Goal: Task Accomplishment & Management: Use online tool/utility

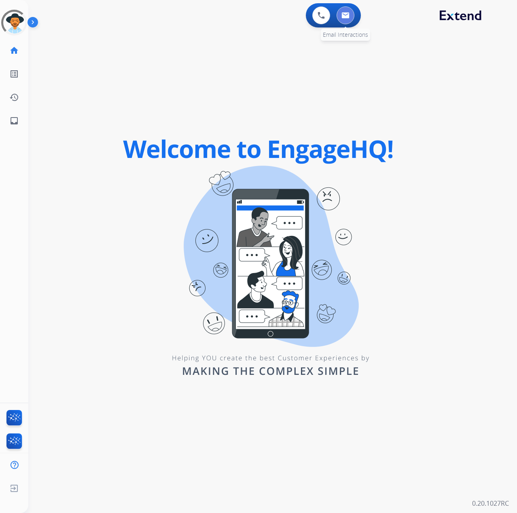
click at [349, 14] on button at bounding box center [345, 15] width 18 height 18
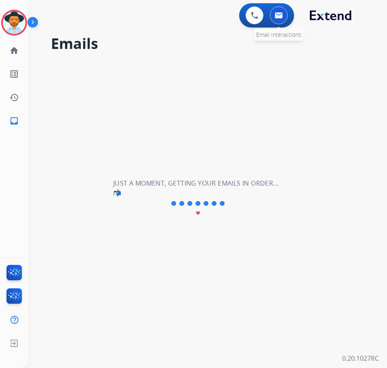
click at [273, 19] on button at bounding box center [279, 15] width 18 height 18
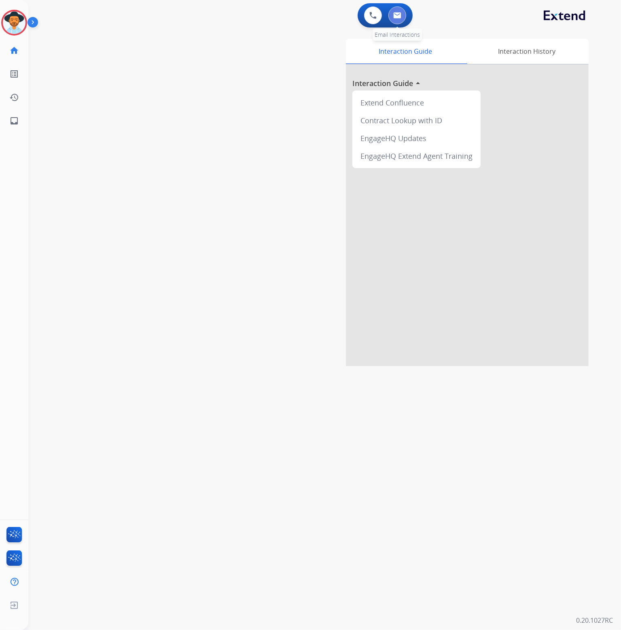
click at [396, 17] on img at bounding box center [397, 15] width 8 height 6
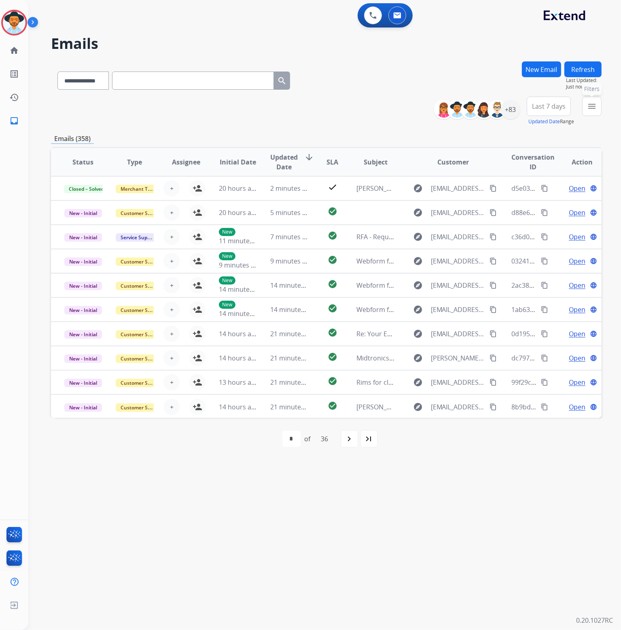
click at [516, 103] on mat-icon "menu" at bounding box center [592, 106] width 10 height 10
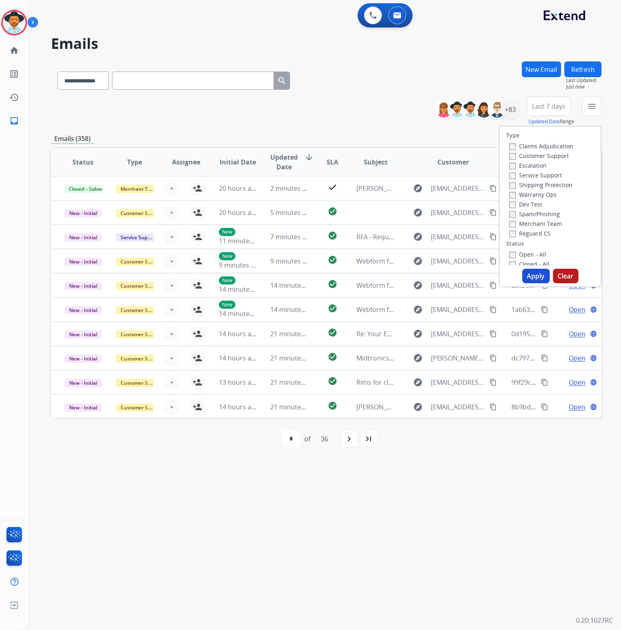
click at [516, 175] on label "Service Support" at bounding box center [535, 175] width 53 height 8
click at [516, 232] on label "New - Initial" at bounding box center [530, 234] width 42 height 8
click at [516, 245] on label "New - Reply" at bounding box center [530, 243] width 42 height 8
click at [516, 277] on button "Apply" at bounding box center [535, 276] width 27 height 15
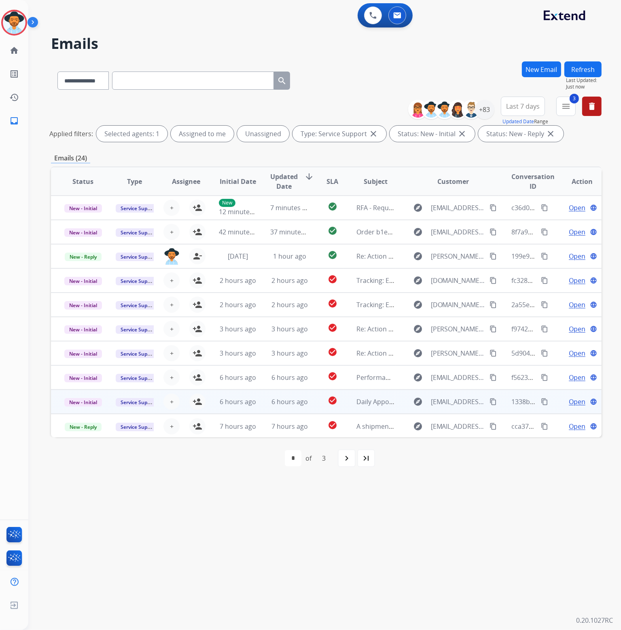
click at [516, 405] on span "Open" at bounding box center [576, 402] width 17 height 10
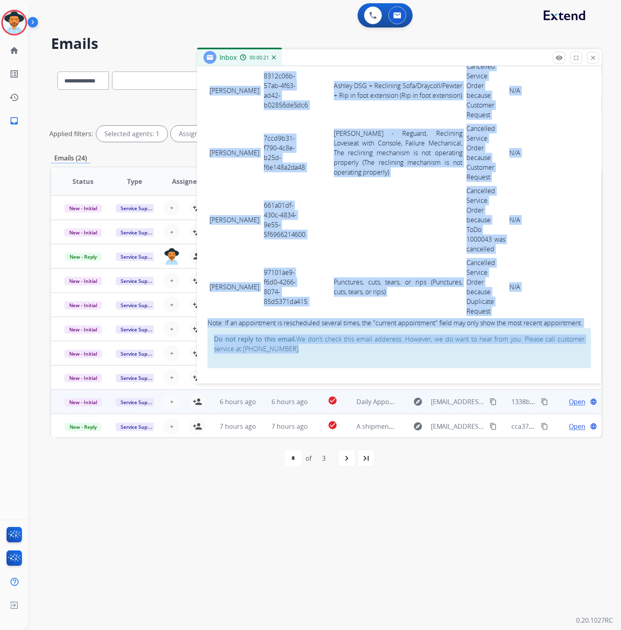
scroll to position [2122, 0]
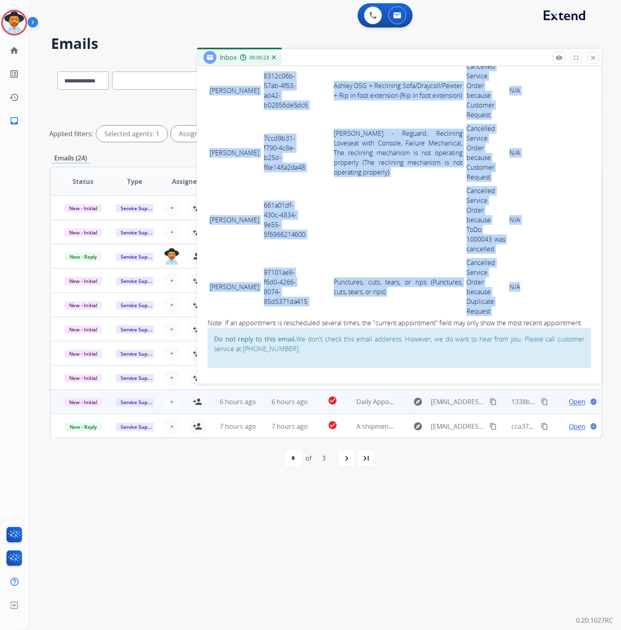
drag, startPoint x: 211, startPoint y: 169, endPoint x: 509, endPoint y: 301, distance: 326.3
copy tbody "BARBIE WISDOM b96eb699-518d-4d77-a197-a5155a3aa16a AshleyDSG + RAF SOFA REIDSHI…"
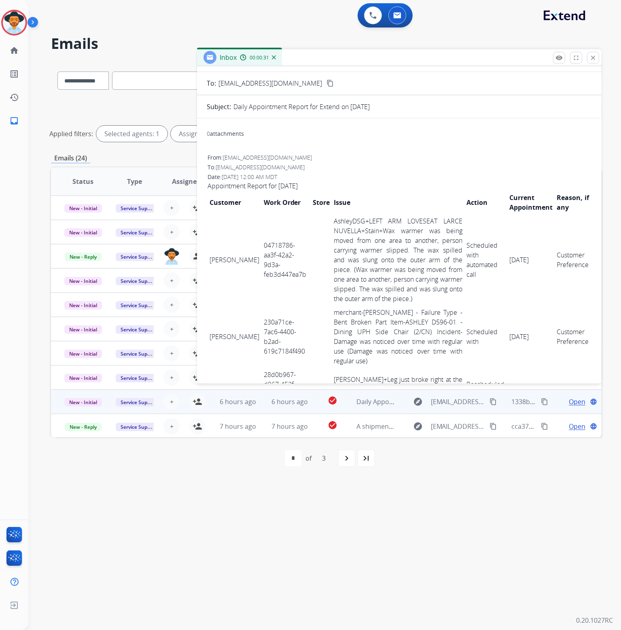
scroll to position [0, 0]
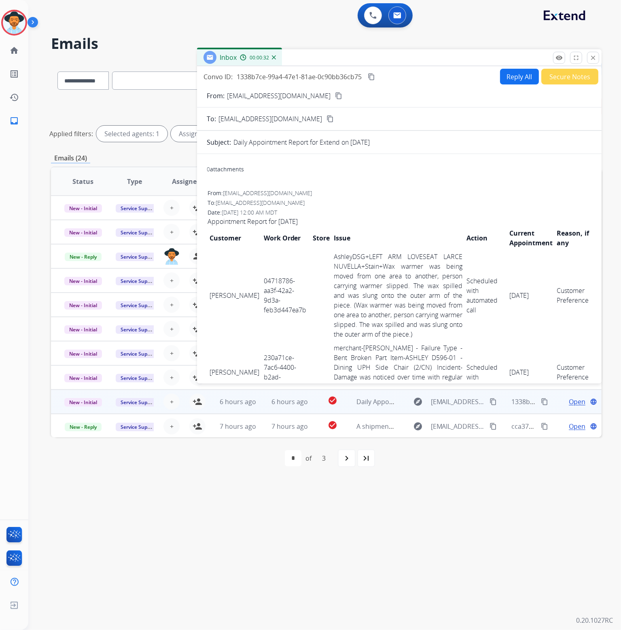
click at [374, 75] on mat-icon "content_copy" at bounding box center [370, 76] width 7 height 7
click at [516, 59] on mat-icon "close" at bounding box center [592, 57] width 7 height 7
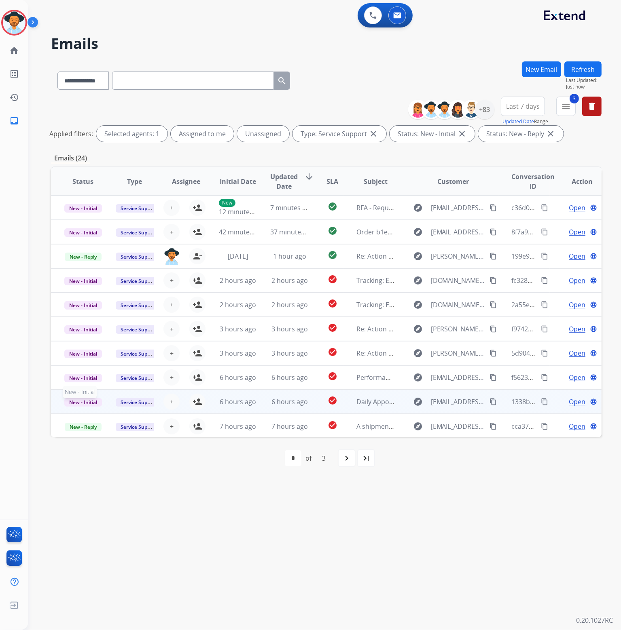
click at [89, 405] on span "New - Initial" at bounding box center [83, 402] width 38 height 8
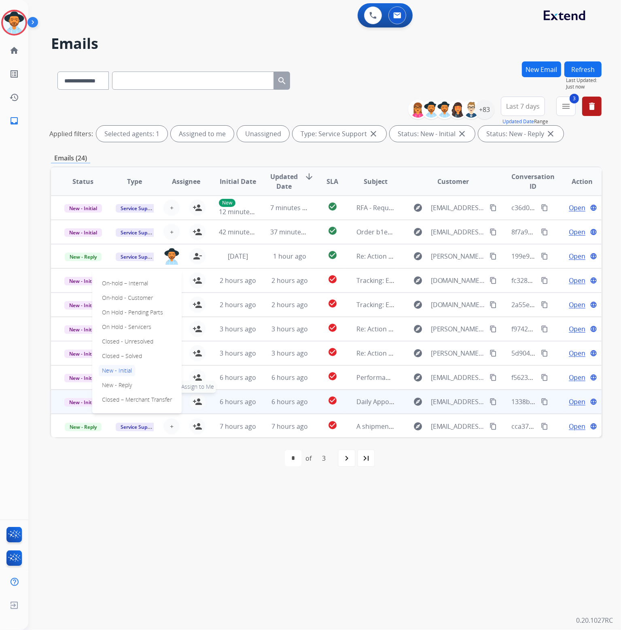
click at [196, 399] on mat-icon "person_add" at bounding box center [197, 402] width 10 height 10
click at [70, 400] on span "New - Initial" at bounding box center [83, 402] width 38 height 8
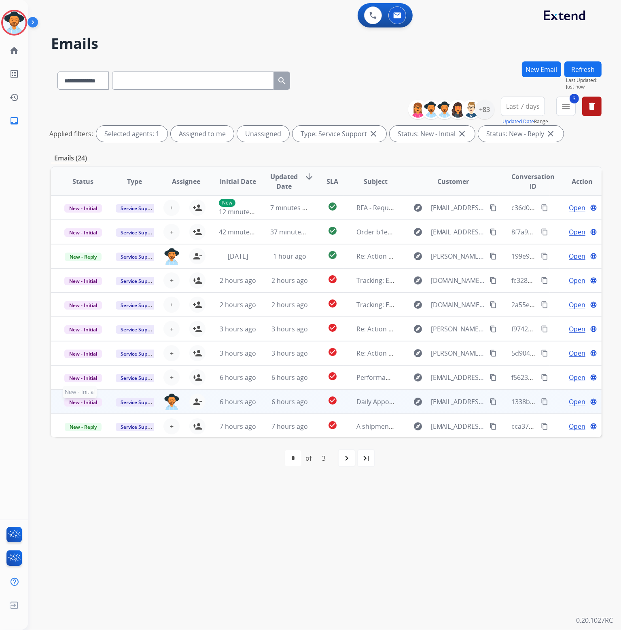
click at [74, 400] on span "New - Initial" at bounding box center [83, 402] width 38 height 8
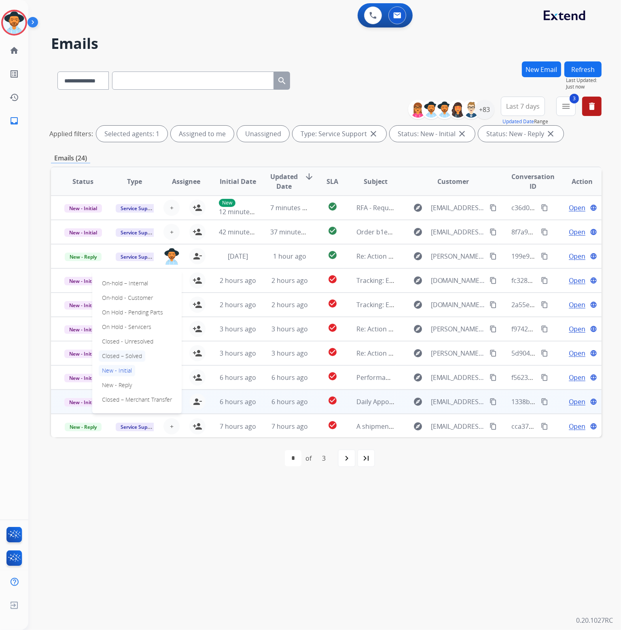
click at [129, 355] on p "Closed – Solved" at bounding box center [122, 356] width 46 height 11
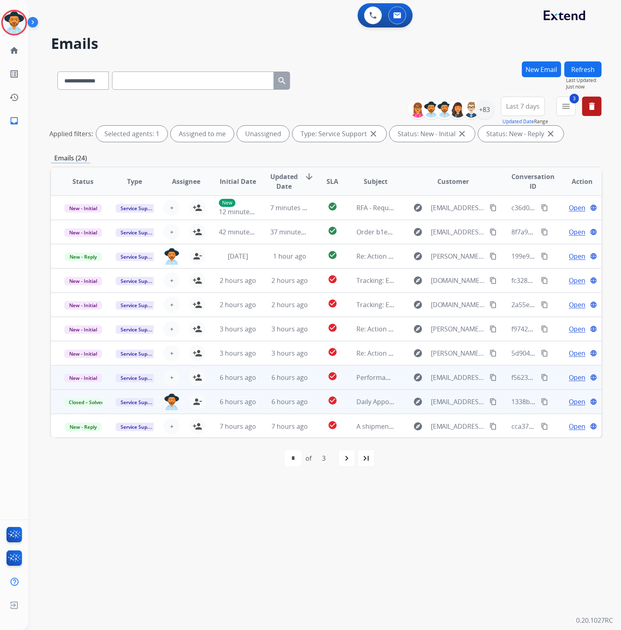
click at [516, 376] on span "Open" at bounding box center [576, 378] width 17 height 10
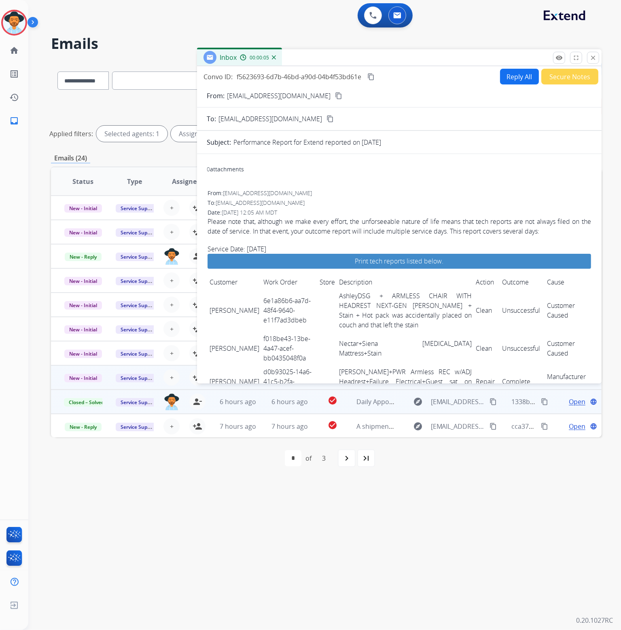
click at [370, 77] on mat-icon "content_copy" at bounding box center [370, 76] width 7 height 7
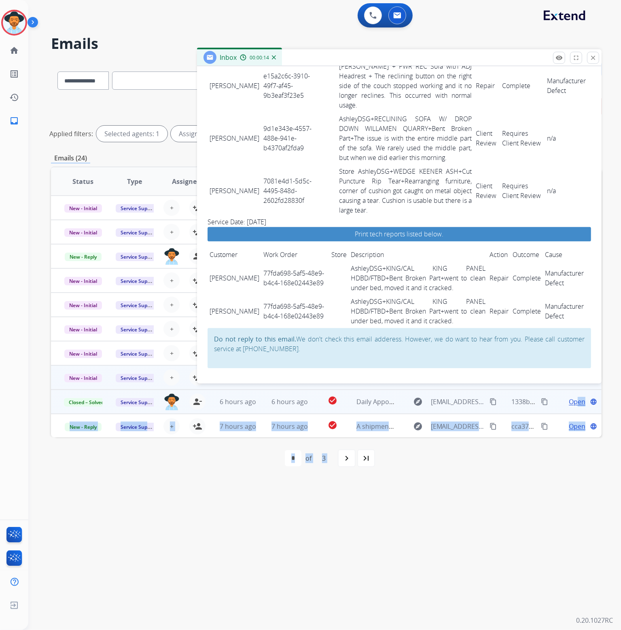
scroll to position [1709, 0]
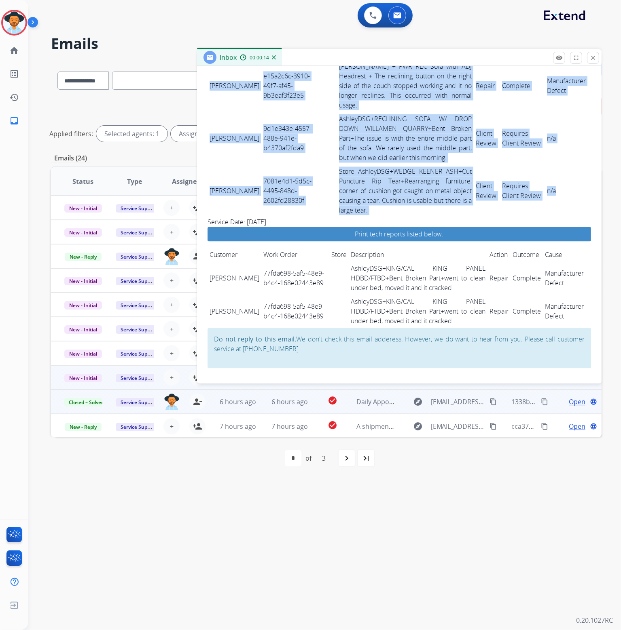
drag, startPoint x: 209, startPoint y: 305, endPoint x: 560, endPoint y: 208, distance: 363.4
copy tbody "[PERSON_NAME] 6e1a86b6-aa7d-48f4-9640-e11f7ad3dbeb AshleyDSG + ARMLESS CHAIR WI…"
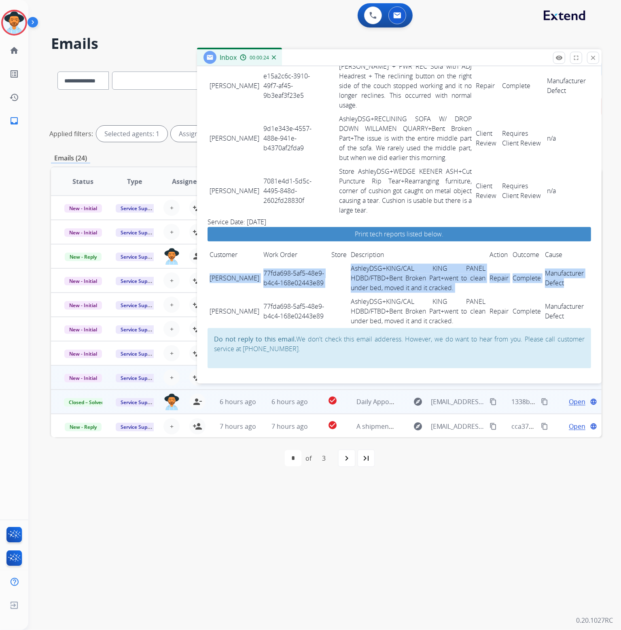
drag, startPoint x: 208, startPoint y: 272, endPoint x: 569, endPoint y: 283, distance: 360.8
click at [516, 283] on tr "[PERSON_NAME] 77fda698-5af5-48e9-b4c4-168e02443e89 AshleyDSG+KING/CAL KING PANE…" at bounding box center [398, 278] width 383 height 33
copy tr "[PERSON_NAME] 77fda698-5af5-48e9-b4c4-168e02443e89 AshleyDSG+KING/CAL KING PANE…"
click at [516, 55] on mat-icon "close" at bounding box center [592, 57] width 7 height 7
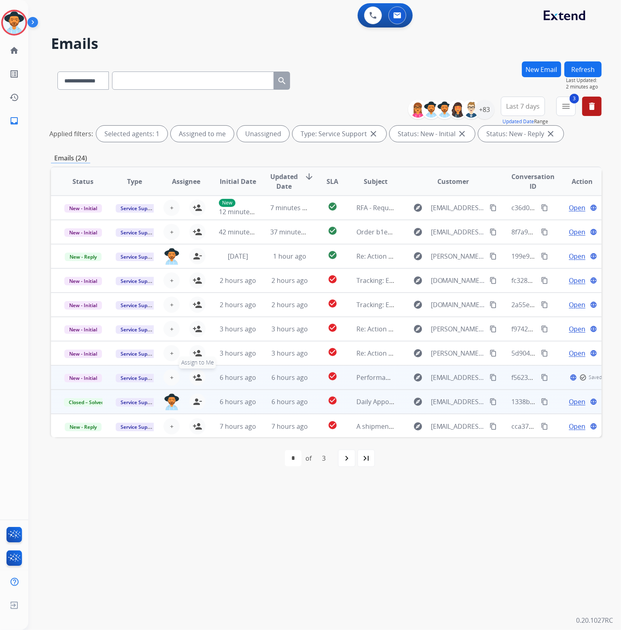
click at [199, 375] on mat-icon "person_add" at bounding box center [197, 378] width 10 height 10
click at [81, 377] on span "New - Initial" at bounding box center [83, 378] width 38 height 8
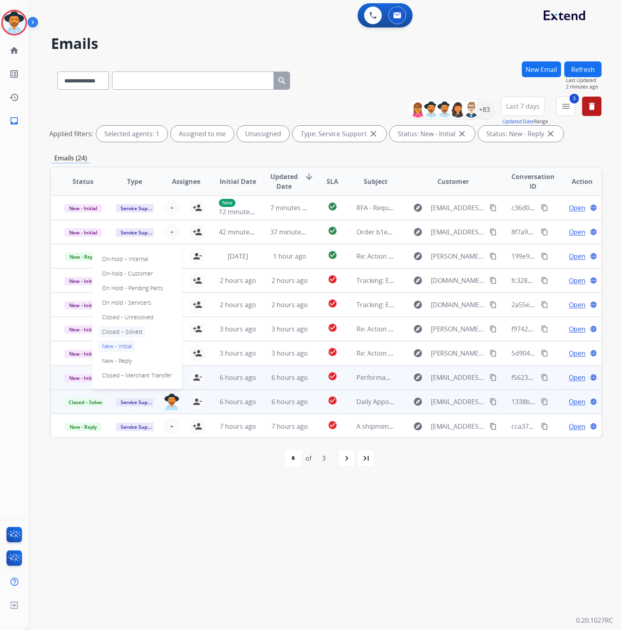
click at [131, 332] on p "Closed – Solved" at bounding box center [122, 331] width 46 height 11
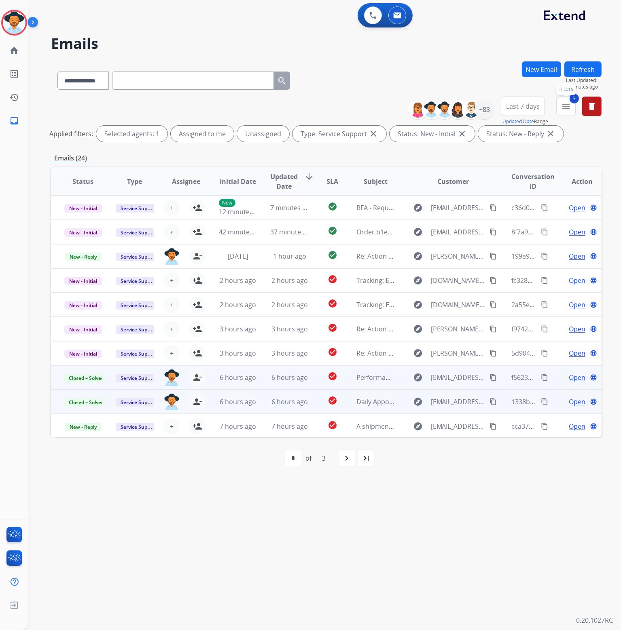
click at [516, 108] on mat-icon "menu" at bounding box center [566, 106] width 10 height 10
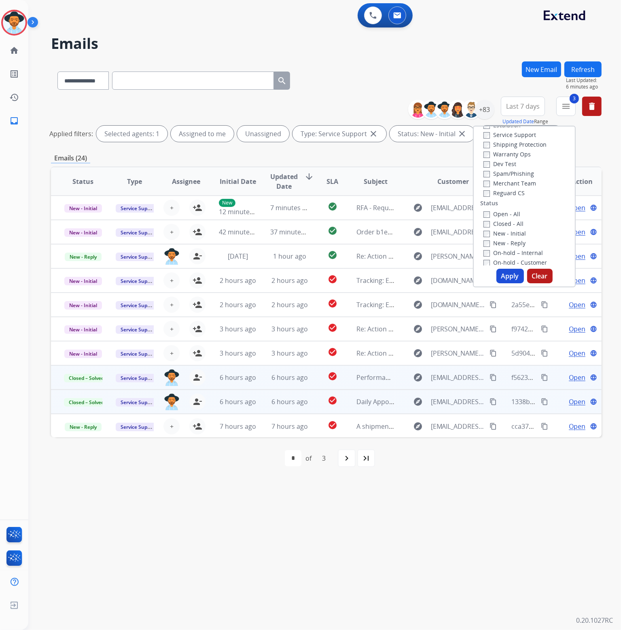
click at [516, 101] on button "Last 7 days" at bounding box center [522, 106] width 44 height 19
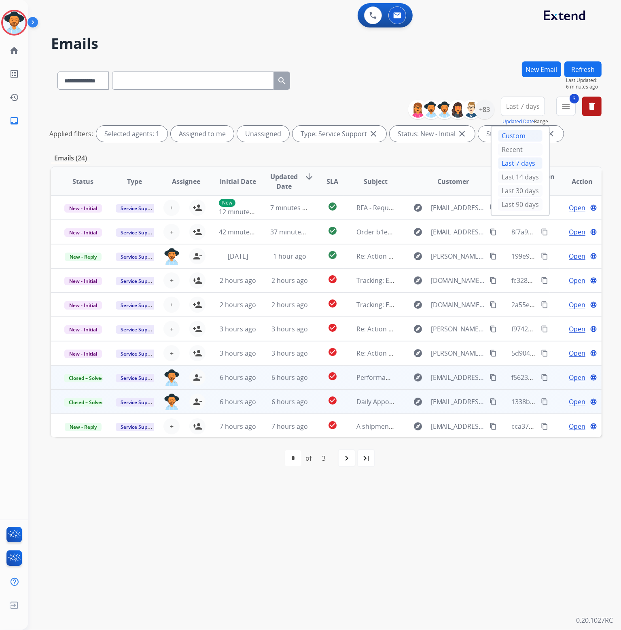
click at [516, 133] on div "Custom" at bounding box center [520, 136] width 44 height 12
click at [516, 146] on input "date" at bounding box center [513, 148] width 58 height 17
click at [516, 135] on div "Initial date:" at bounding box center [513, 144] width 58 height 27
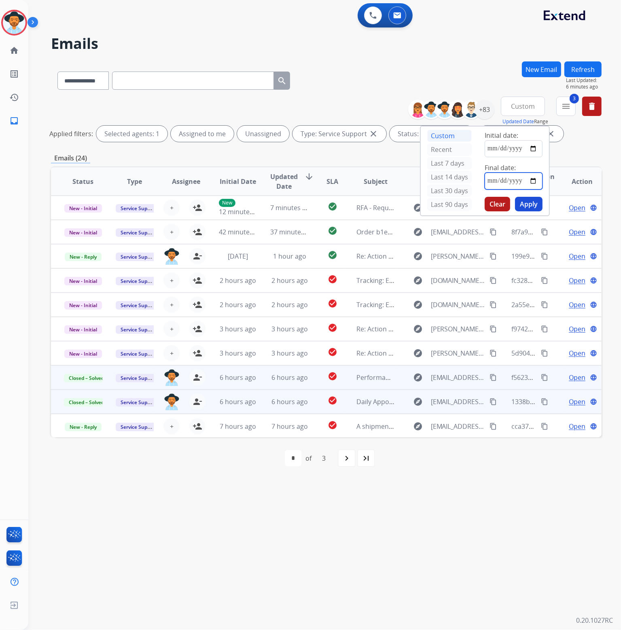
click at [516, 175] on input "date" at bounding box center [513, 181] width 58 height 17
click at [516, 177] on input "date" at bounding box center [513, 181] width 58 height 17
type input "**********"
click at [516, 203] on button "Apply" at bounding box center [528, 204] width 27 height 15
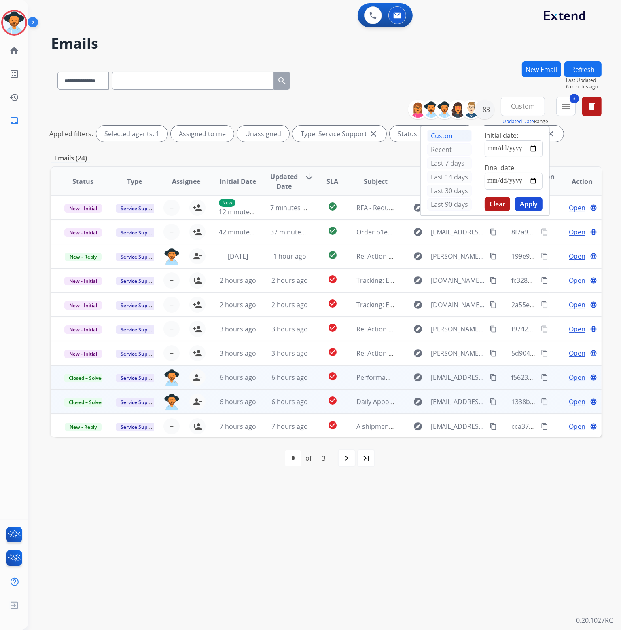
click at [516, 203] on button "Apply" at bounding box center [528, 204] width 27 height 15
click at [516, 114] on button "3 menu Filters" at bounding box center [565, 106] width 19 height 19
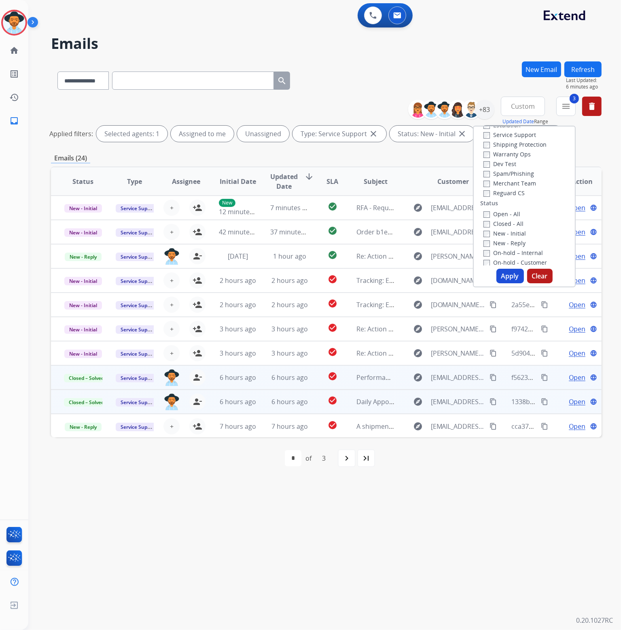
click at [499, 222] on label "Closed - All" at bounding box center [503, 224] width 40 height 8
click at [507, 283] on button "Apply" at bounding box center [509, 276] width 27 height 15
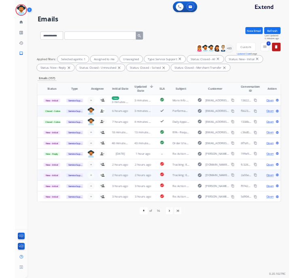
scroll to position [0, 0]
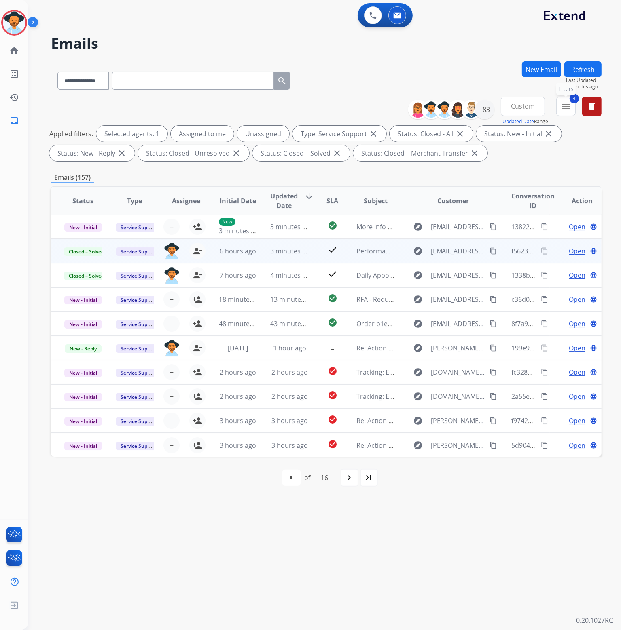
click at [516, 104] on mat-icon "menu" at bounding box center [566, 106] width 10 height 10
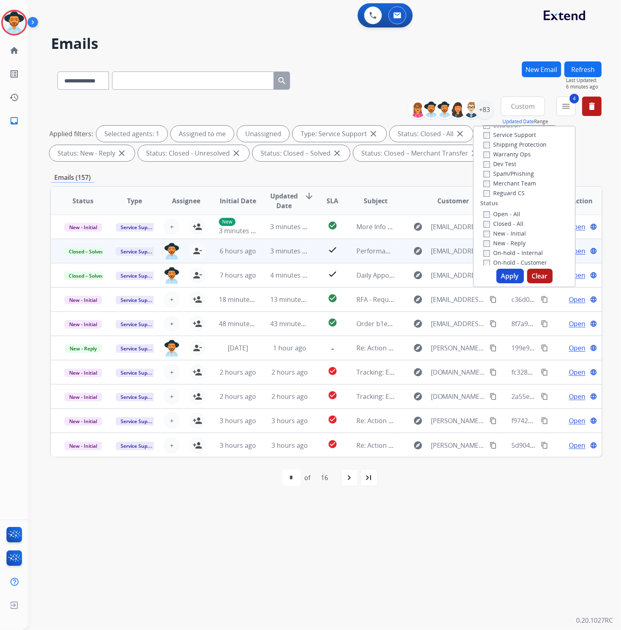
click at [498, 222] on label "Closed - All" at bounding box center [503, 224] width 40 height 8
click at [506, 281] on button "Apply" at bounding box center [509, 276] width 27 height 15
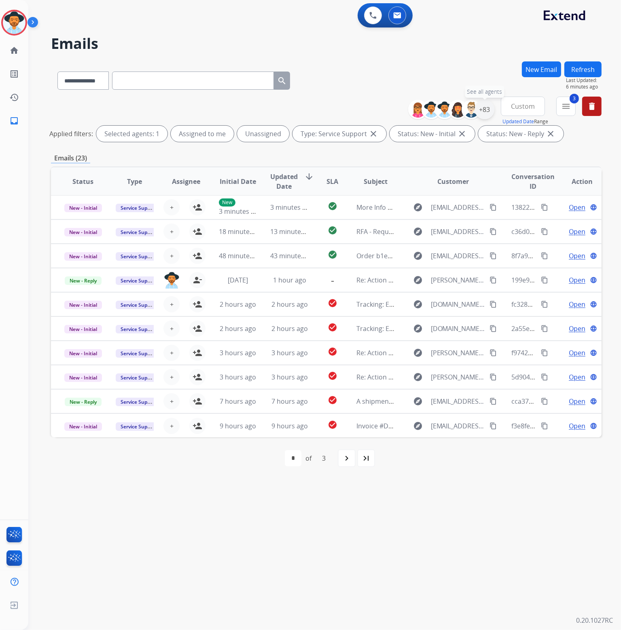
click at [482, 108] on div "+83" at bounding box center [484, 109] width 19 height 19
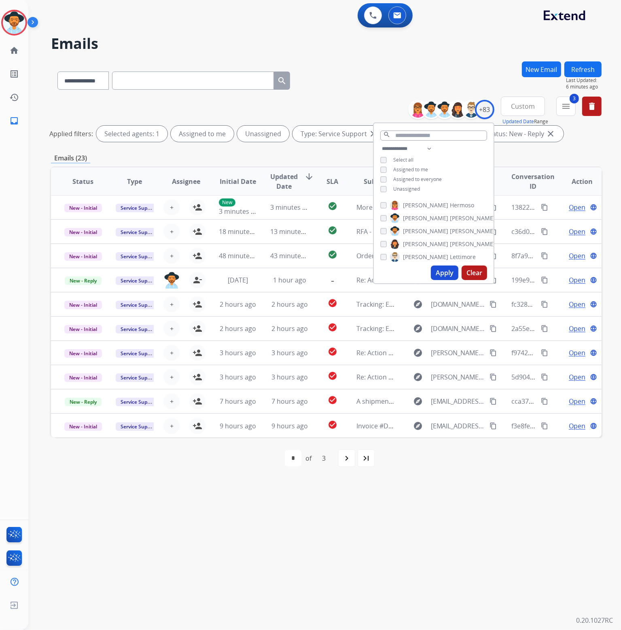
click at [399, 158] on span "Select all" at bounding box center [403, 159] width 20 height 7
click at [389, 160] on div "Select all" at bounding box center [396, 160] width 33 height 6
click at [390, 160] on div "Select all" at bounding box center [396, 160] width 33 height 6
click at [398, 159] on span "Select all" at bounding box center [403, 159] width 20 height 7
click at [441, 272] on button "Apply" at bounding box center [444, 273] width 27 height 15
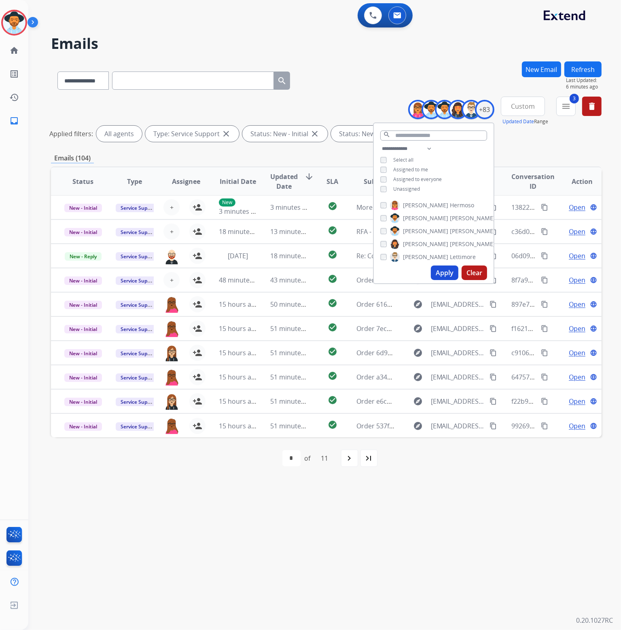
click at [467, 513] on div "**********" at bounding box center [314, 329] width 573 height 601
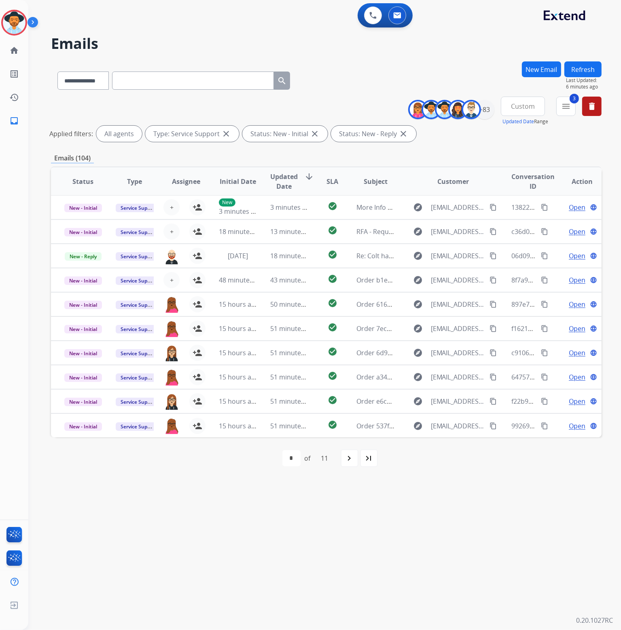
click at [516, 101] on button "Custom" at bounding box center [522, 106] width 44 height 19
click at [506, 160] on div "Last 7 days" at bounding box center [520, 163] width 44 height 12
click at [465, 155] on div "Emails (104)" at bounding box center [326, 158] width 550 height 10
click at [516, 116] on div "3 menu Type Claims Adjudication Customer Support Escalation Service Support Shi…" at bounding box center [565, 111] width 19 height 29
click at [516, 111] on button "3 menu Filters" at bounding box center [565, 106] width 19 height 19
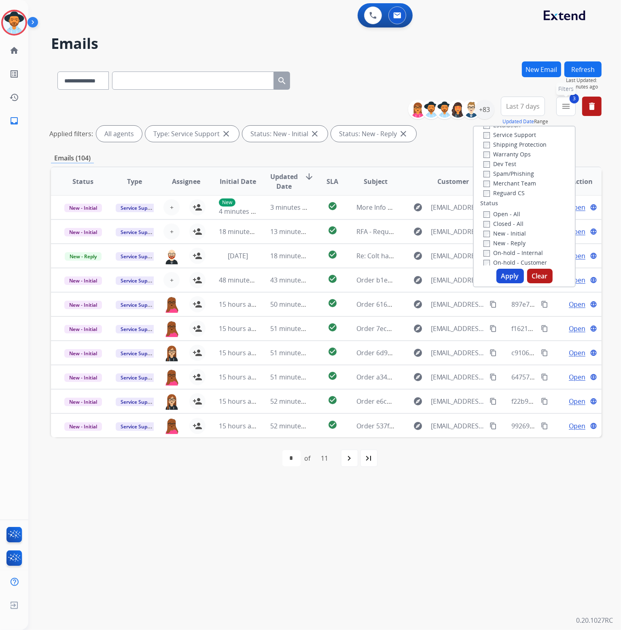
click at [516, 110] on mat-icon "menu" at bounding box center [566, 106] width 10 height 10
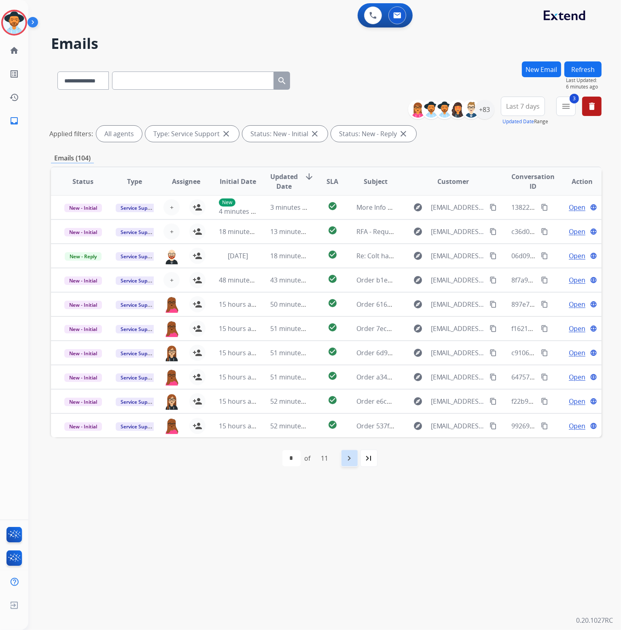
click at [350, 457] on mat-icon "navigate_next" at bounding box center [349, 459] width 10 height 10
click at [364, 457] on mat-icon "navigate_next" at bounding box center [367, 459] width 10 height 10
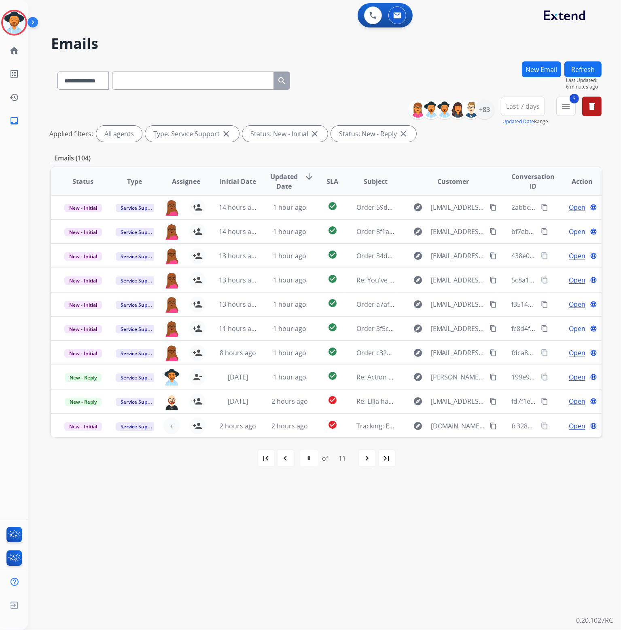
click at [364, 458] on mat-icon "navigate_next" at bounding box center [367, 459] width 10 height 10
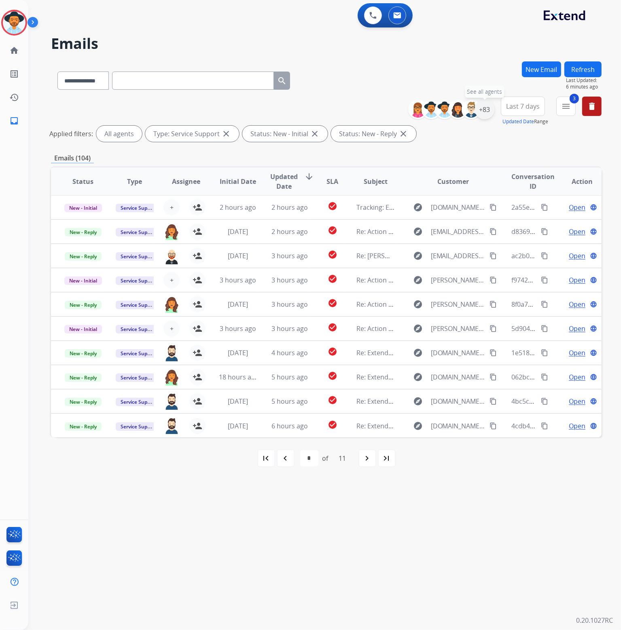
click at [487, 103] on div "+83" at bounding box center [484, 109] width 19 height 19
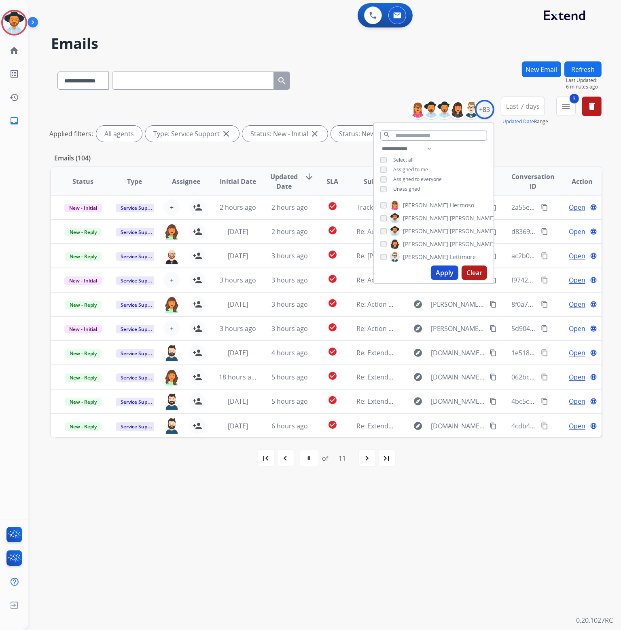
click at [398, 160] on span "Select all" at bounding box center [403, 159] width 20 height 7
click at [381, 182] on div "**********" at bounding box center [434, 170] width 120 height 52
click at [441, 270] on button "Apply" at bounding box center [444, 273] width 27 height 15
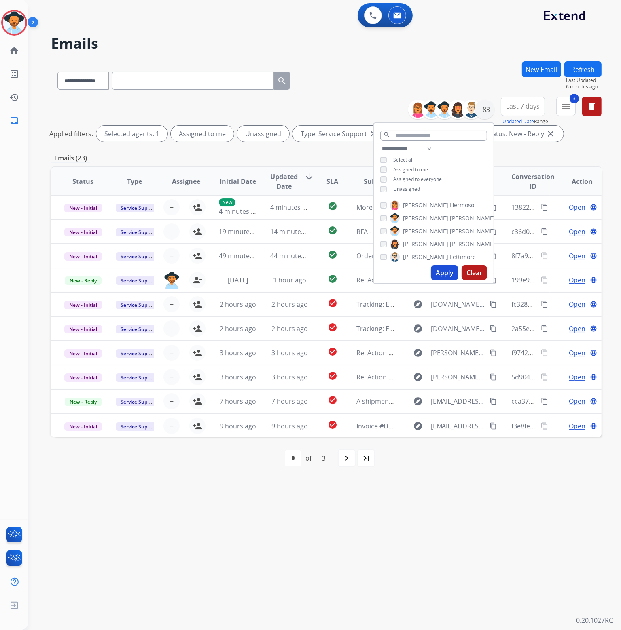
click at [273, 513] on div "**********" at bounding box center [314, 329] width 573 height 601
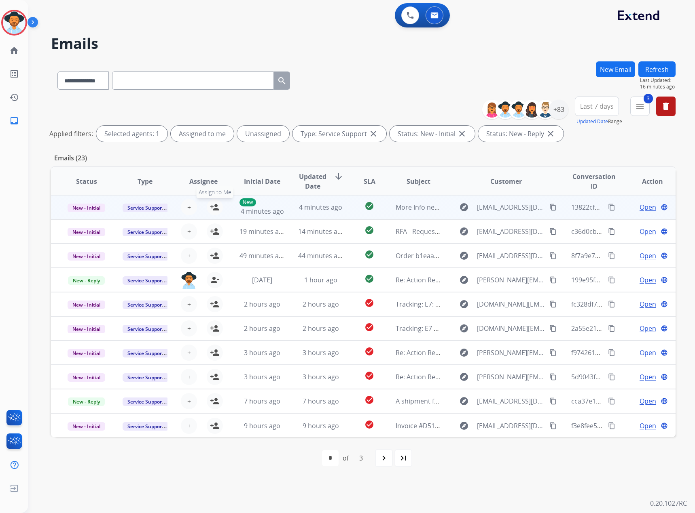
click at [212, 207] on mat-icon "person_add" at bounding box center [215, 208] width 10 height 10
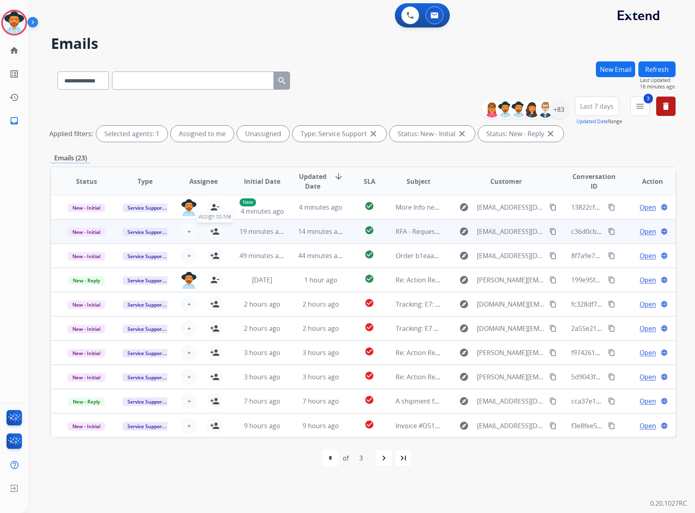
click at [218, 232] on button "person_add Assign to Me" at bounding box center [215, 232] width 16 height 16
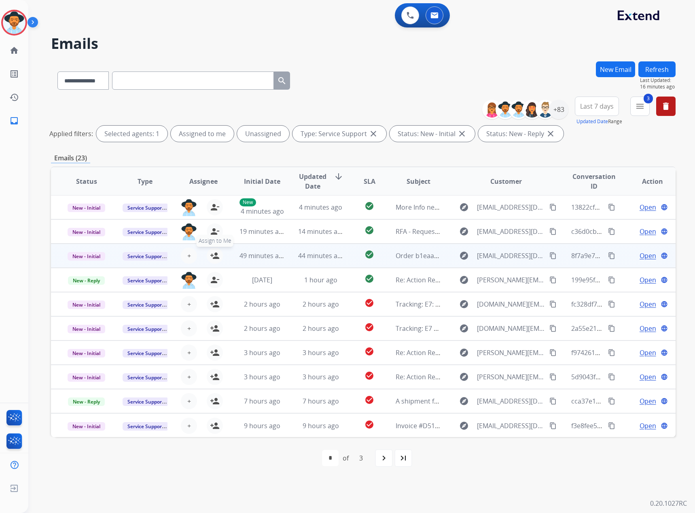
click at [213, 254] on mat-icon "person_add" at bounding box center [215, 256] width 10 height 10
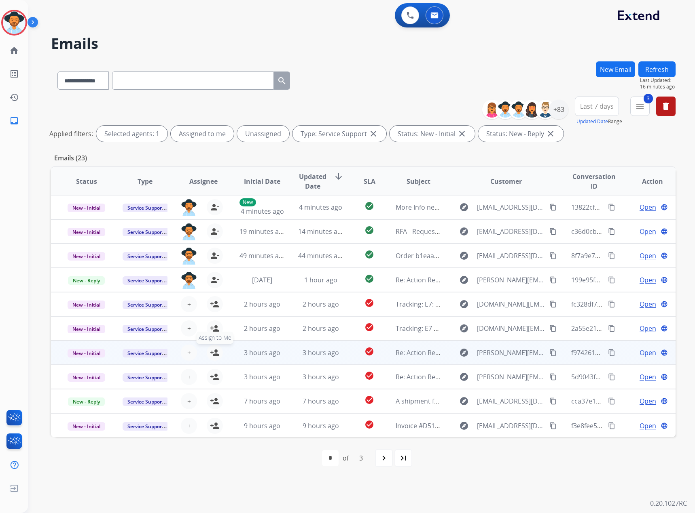
click at [217, 355] on mat-icon "person_add" at bounding box center [215, 353] width 10 height 10
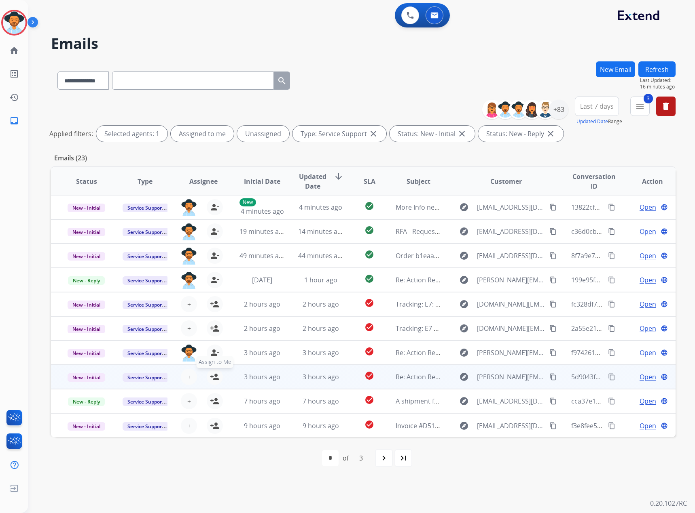
click at [219, 378] on button "person_add Assign to Me" at bounding box center [215, 377] width 16 height 16
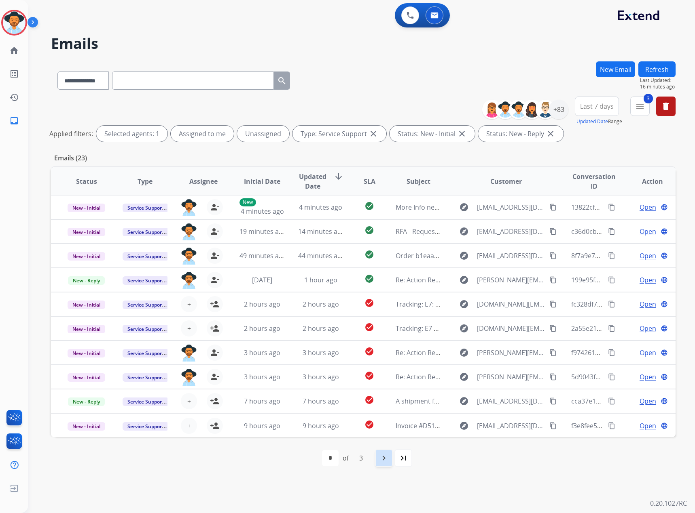
click at [384, 462] on mat-icon "navigate_next" at bounding box center [384, 459] width 10 height 10
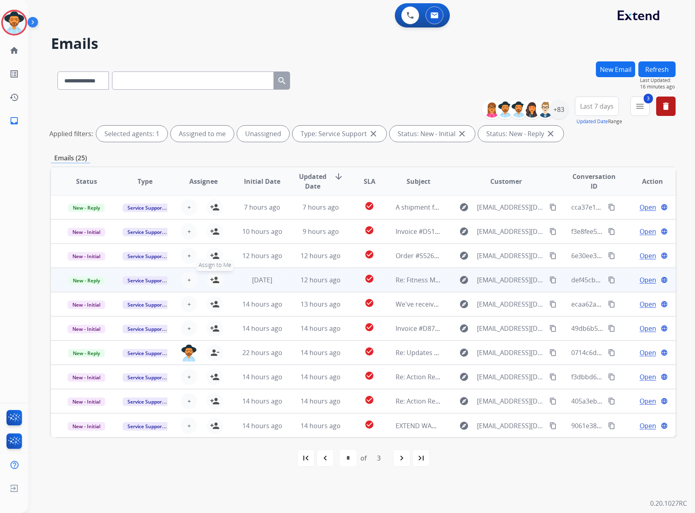
click at [212, 280] on mat-icon "person_add" at bounding box center [215, 280] width 10 height 10
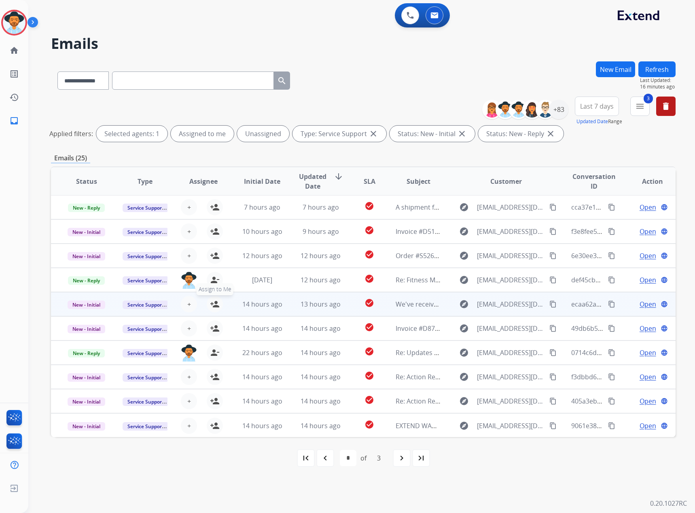
click at [212, 304] on mat-icon "person_add" at bounding box center [215, 305] width 10 height 10
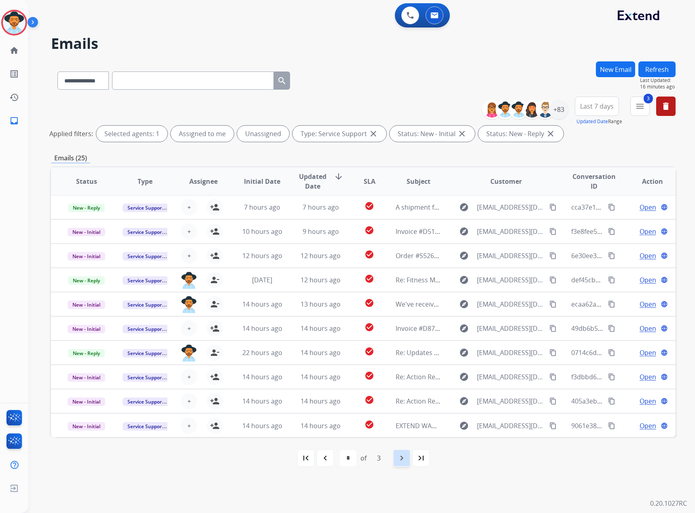
click at [395, 460] on div "navigate_next" at bounding box center [402, 459] width 18 height 18
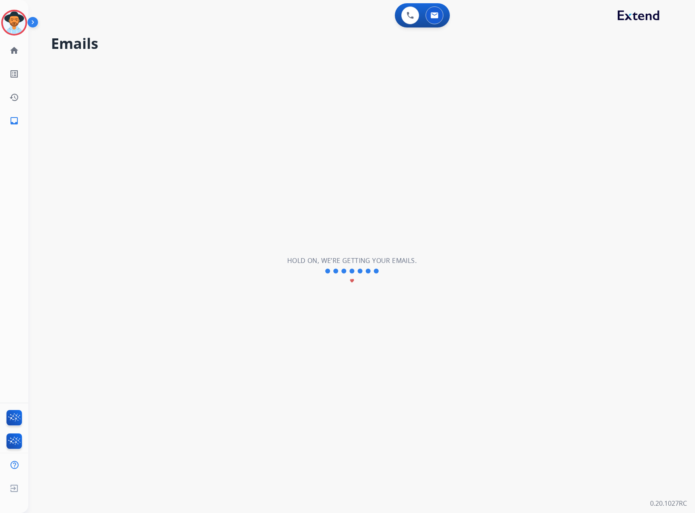
scroll to position [0, 0]
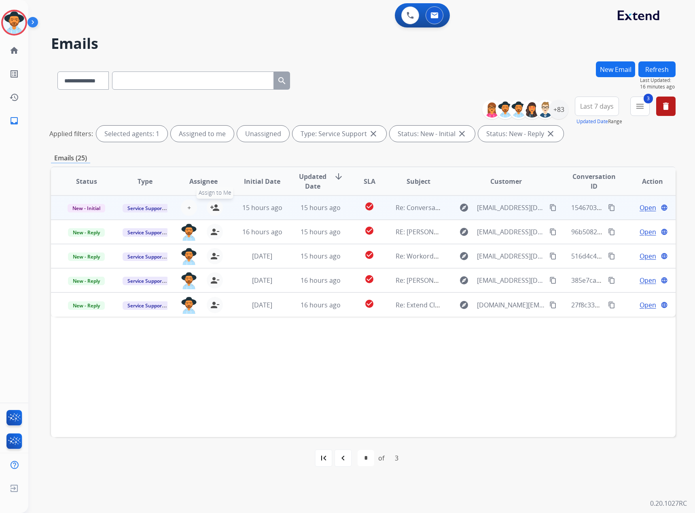
click at [216, 204] on mat-icon "person_add" at bounding box center [215, 208] width 10 height 10
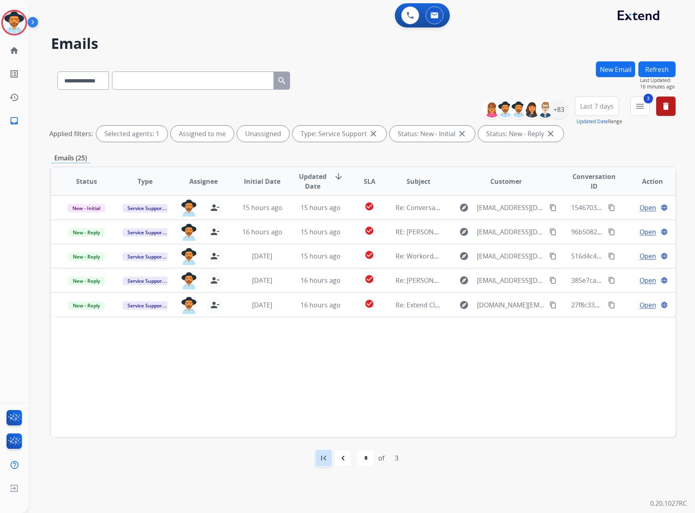
click at [321, 457] on mat-icon "first_page" at bounding box center [324, 459] width 10 height 10
select select "*"
